Goal: Register for event/course

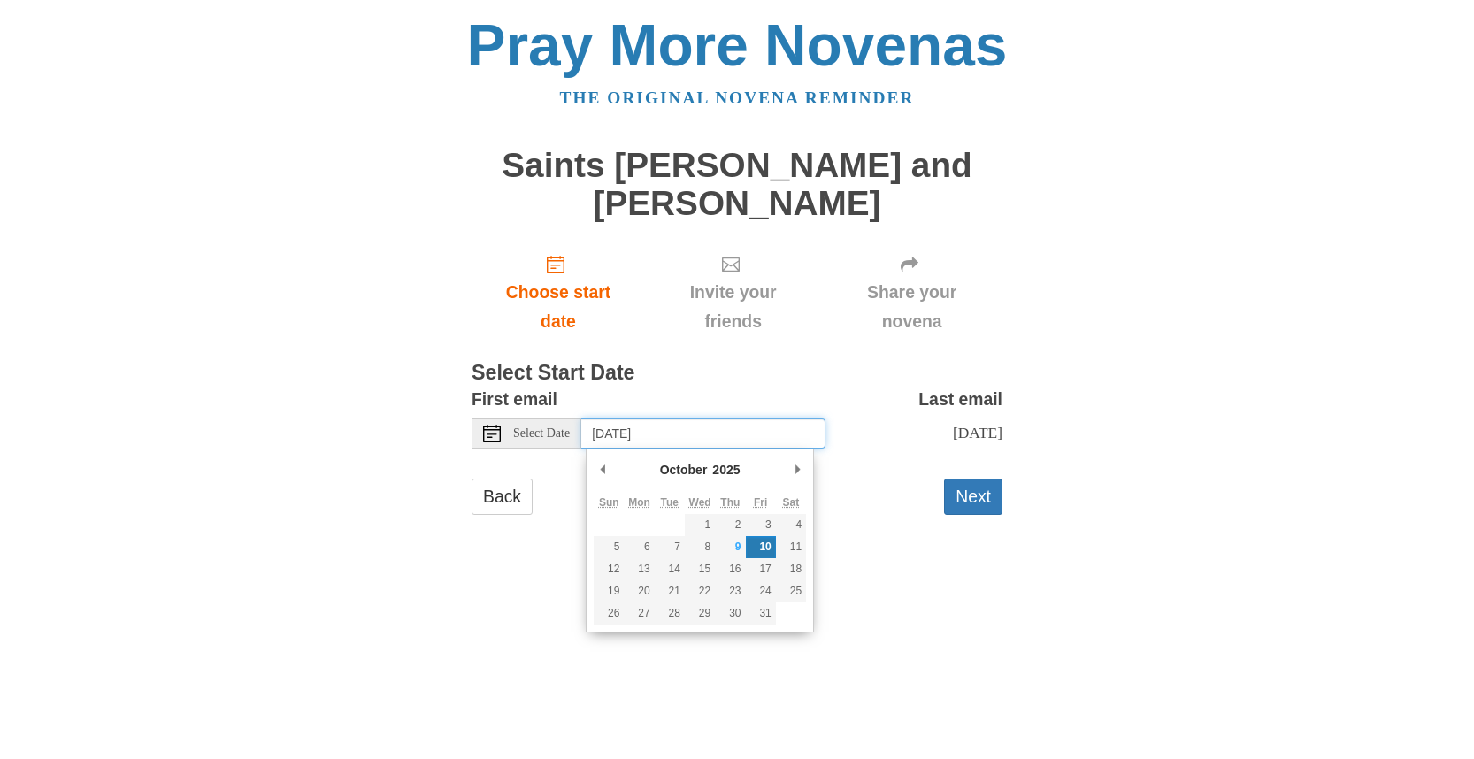
click at [612, 438] on input "[DATE]" at bounding box center [703, 434] width 244 height 30
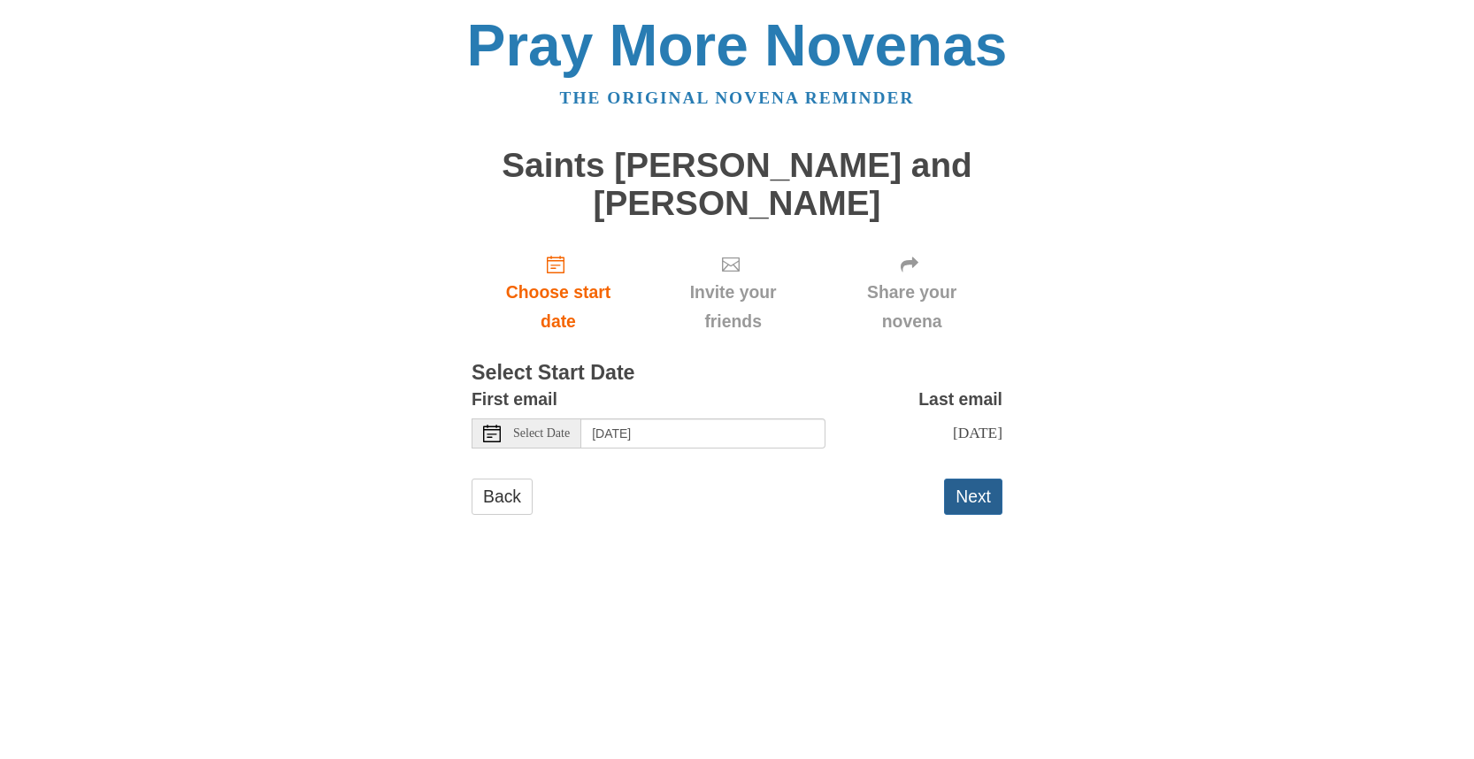
click at [957, 502] on button "Next" at bounding box center [973, 497] width 58 height 36
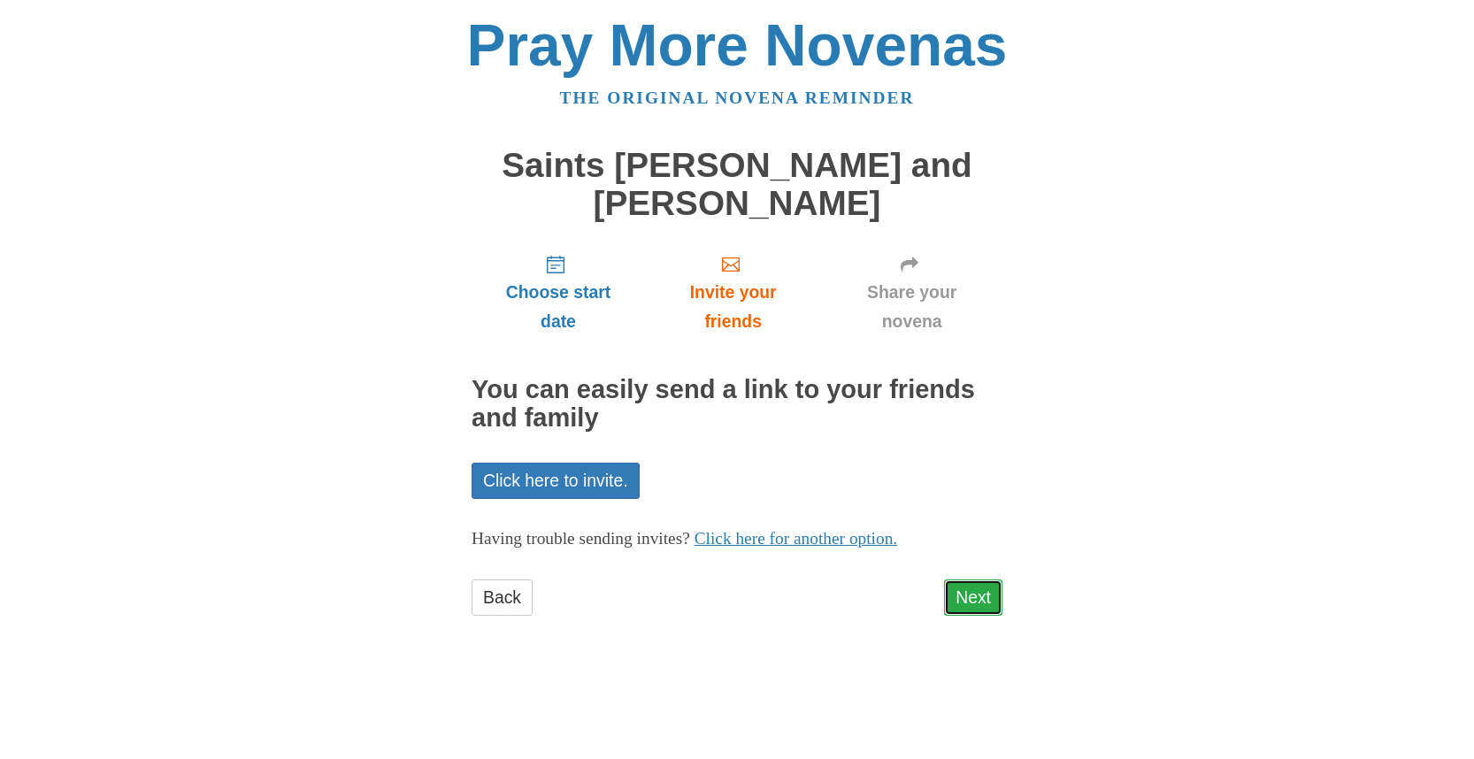
click at [954, 610] on link "Next" at bounding box center [973, 598] width 58 height 36
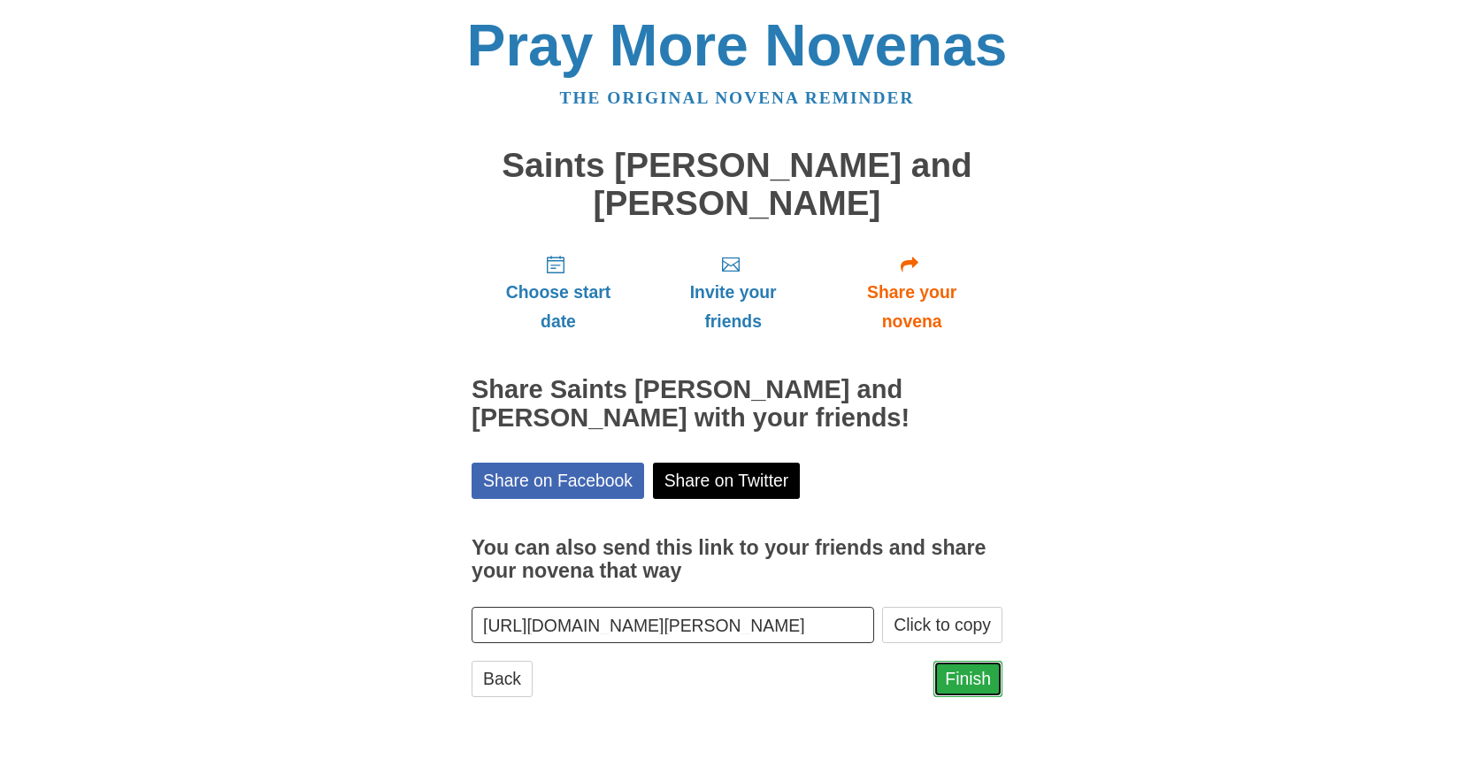
click at [976, 676] on link "Finish" at bounding box center [968, 679] width 69 height 36
